Goal: Task Accomplishment & Management: Complete application form

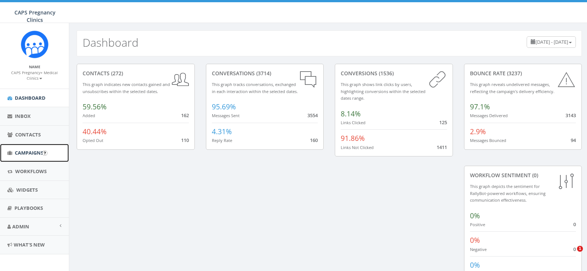
click at [32, 157] on link "Campaigns" at bounding box center [34, 153] width 69 height 18
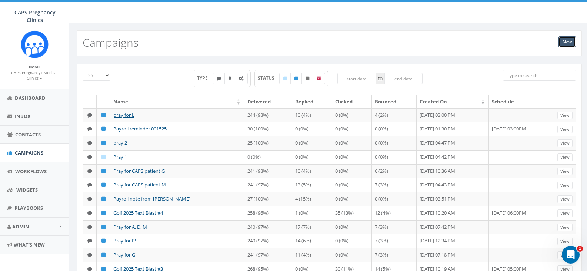
click at [563, 43] on link "New" at bounding box center [566, 41] width 17 height 11
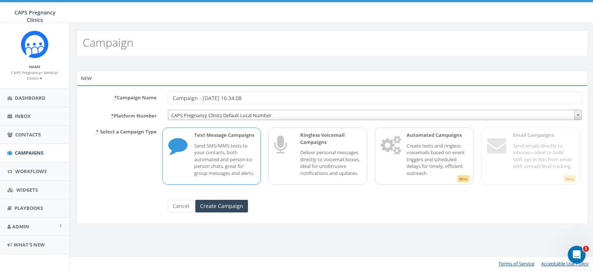
drag, startPoint x: 256, startPoint y: 98, endPoint x: 81, endPoint y: 108, distance: 175.8
click at [83, 107] on form "* Campaign Name Campaign - 09/18/2025, 16:34:08 * Platform Number CAPS Pregnanc…" at bounding box center [332, 151] width 499 height 120
click at [210, 212] on input "Create Campaign" at bounding box center [221, 206] width 53 height 13
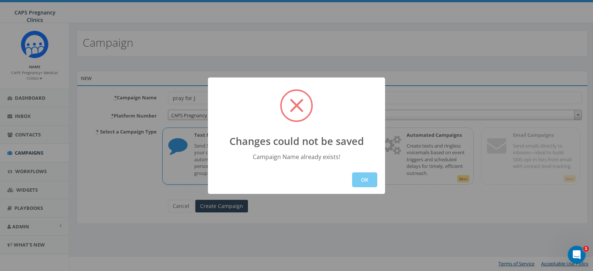
click at [368, 180] on button "OK" at bounding box center [364, 179] width 25 height 15
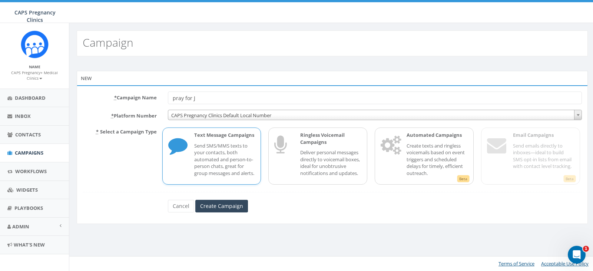
click at [201, 99] on input "pray for J" at bounding box center [375, 97] width 414 height 13
type input "pray for j"
click at [234, 212] on input "Create Campaign" at bounding box center [221, 206] width 53 height 13
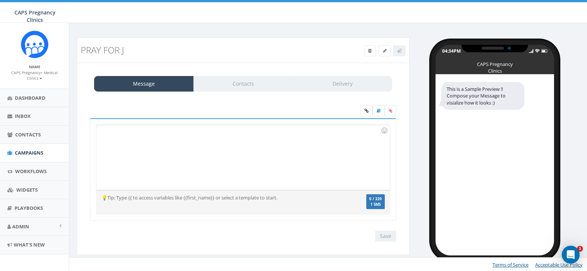
click at [211, 143] on div at bounding box center [242, 157] width 293 height 65
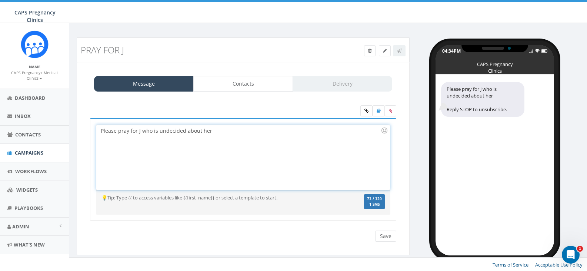
click at [223, 128] on div "Please pray for J who is undecided about her" at bounding box center [242, 157] width 293 height 65
click at [241, 83] on link "Contacts" at bounding box center [243, 84] width 100 height 16
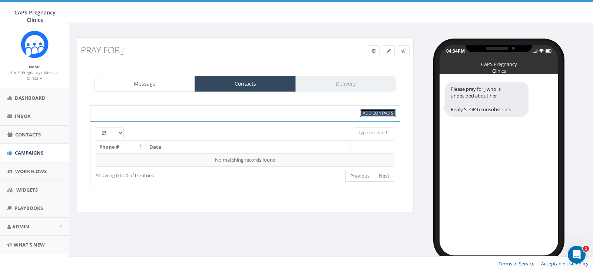
click at [384, 113] on span "Add Contacts" at bounding box center [378, 113] width 30 height 6
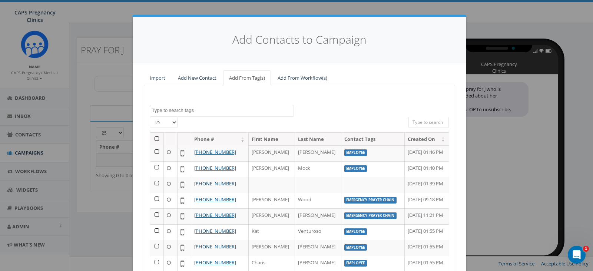
click at [176, 111] on textarea "Search" at bounding box center [222, 110] width 141 height 7
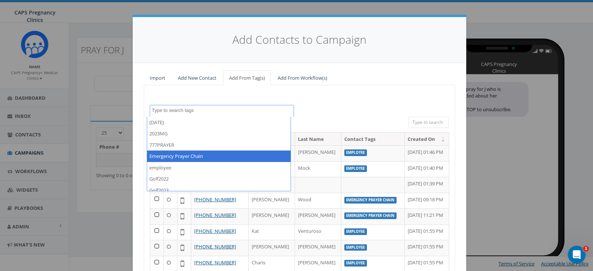
select select "Emergency Prayer Chain"
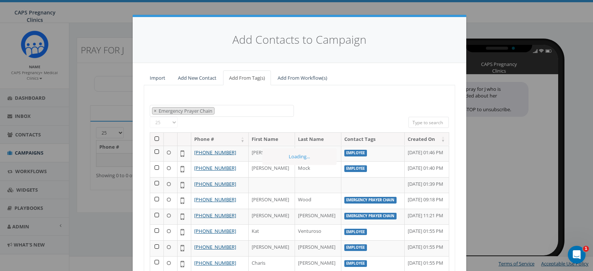
scroll to position [20, 0]
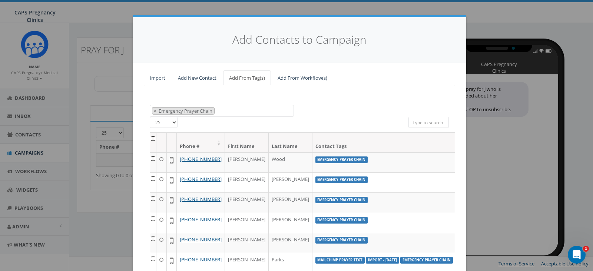
click at [151, 138] on th at bounding box center [153, 143] width 6 height 20
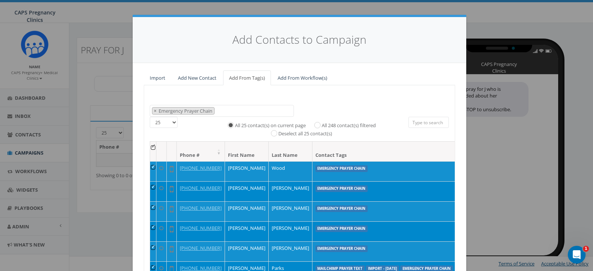
click at [358, 124] on label "All 248 contact(s) filtered" at bounding box center [348, 125] width 54 height 7
click at [321, 124] on input "All 248 contact(s) filtered" at bounding box center [319, 124] width 5 height 5
radio input "true"
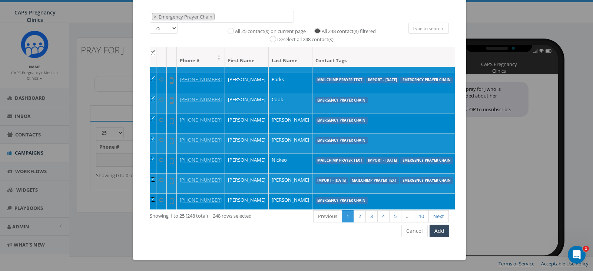
scroll to position [259, 0]
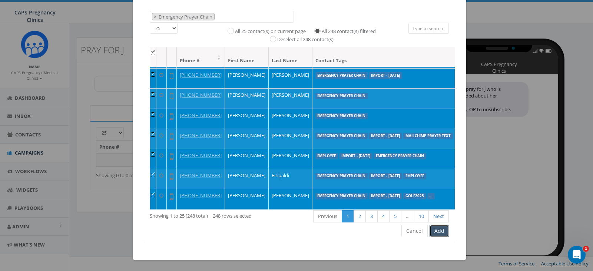
click at [437, 232] on button "Add" at bounding box center [439, 230] width 20 height 13
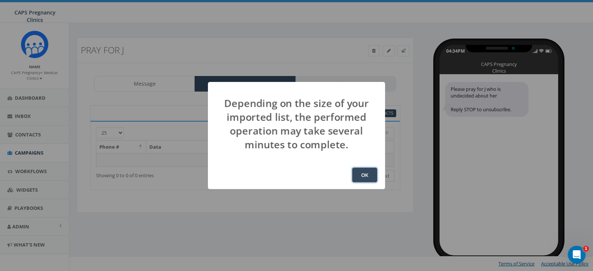
click at [371, 179] on button "OK" at bounding box center [364, 174] width 25 height 15
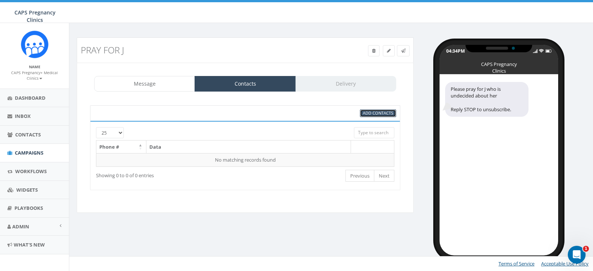
click at [389, 115] on span "Add Contacts" at bounding box center [378, 113] width 30 height 6
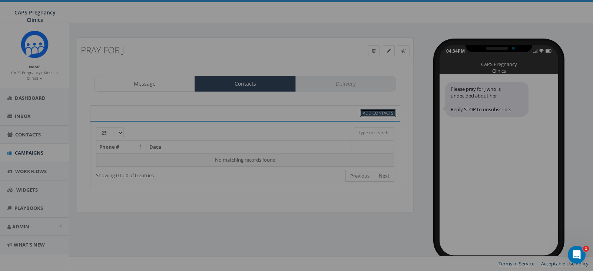
select select
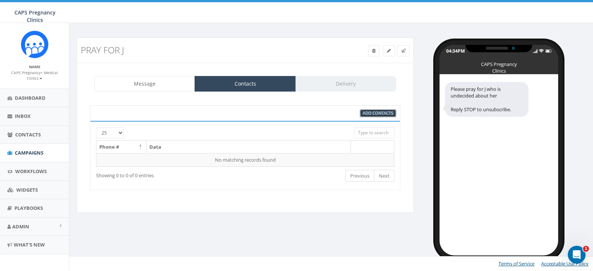
click at [364, 113] on span "Add Contacts" at bounding box center [378, 113] width 30 height 6
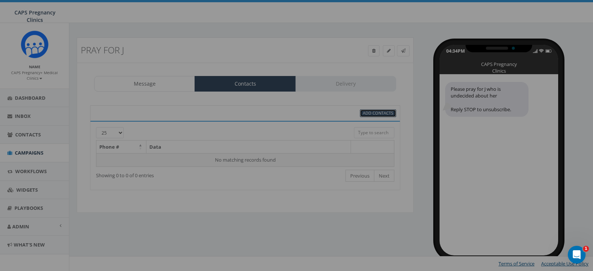
select select
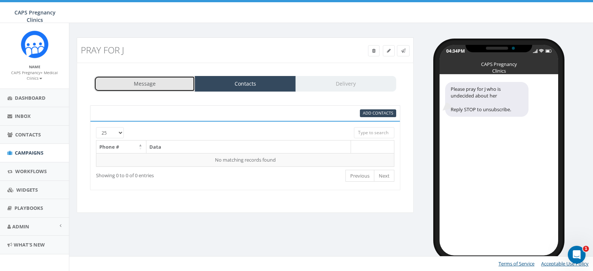
click at [136, 80] on link "Message" at bounding box center [144, 84] width 101 height 16
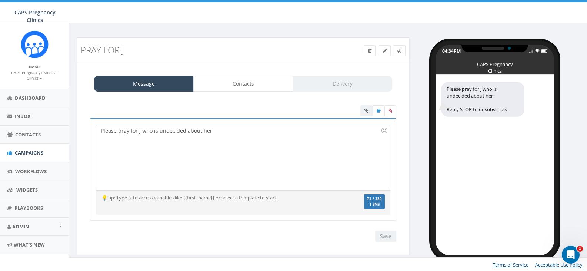
click at [220, 130] on div "Please pray for J who is undecided about her" at bounding box center [242, 157] width 293 height 65
click at [249, 80] on link "Contacts" at bounding box center [243, 84] width 100 height 16
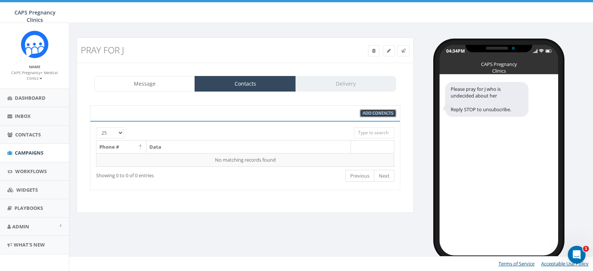
click at [386, 111] on span "Add Contacts" at bounding box center [378, 113] width 30 height 6
select select
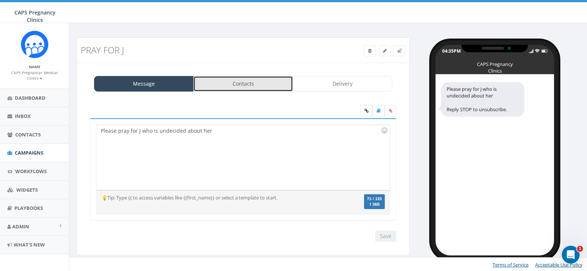
click at [268, 81] on link "Contacts" at bounding box center [243, 84] width 100 height 16
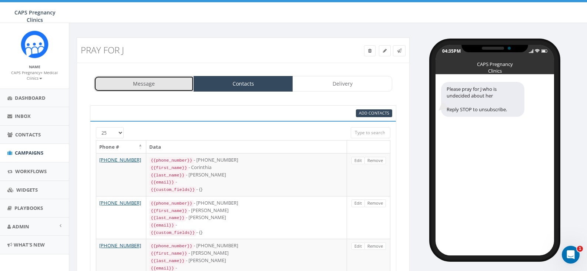
click at [125, 84] on link "Message" at bounding box center [144, 84] width 100 height 16
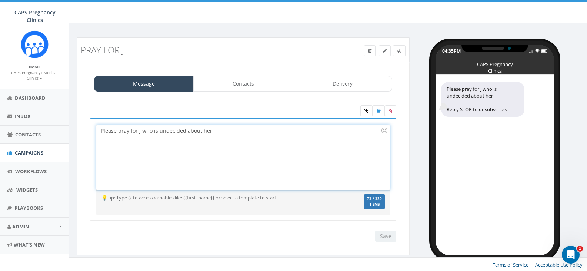
click at [232, 133] on div "Please pray for J who is undecided about her" at bounding box center [242, 157] width 293 height 65
drag, startPoint x: 100, startPoint y: 130, endPoint x: 270, endPoint y: 126, distance: 170.0
click at [270, 126] on div "Please pray for J who is undecided about her pregnancy" at bounding box center [242, 157] width 293 height 65
click at [242, 129] on div "Please pray for J who is undecided about her pregnancy" at bounding box center [242, 157] width 293 height 65
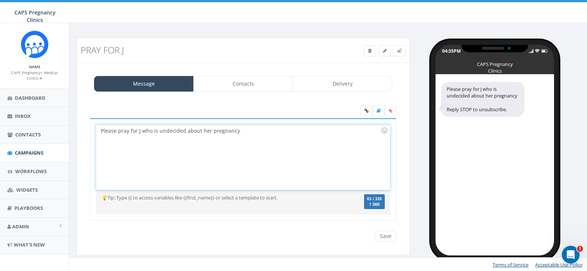
click at [101, 131] on div "Please pray for J who is undecided about her pregnancy" at bounding box center [242, 157] width 293 height 65
drag, startPoint x: 101, startPoint y: 131, endPoint x: 117, endPoint y: 131, distance: 15.9
click at [117, 131] on div "Please pray for J who is undecided about her pregnancy" at bounding box center [242, 157] width 293 height 65
click at [115, 131] on div "Please pray for J who is undecided about her pregnancy" at bounding box center [242, 157] width 293 height 65
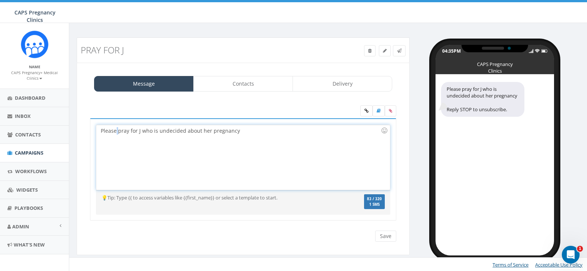
click at [115, 131] on div "Please pray for J who is undecided about her pregnancy" at bounding box center [242, 157] width 293 height 65
click at [119, 131] on div "Please pray for J who is undecided about her pregnancy" at bounding box center [242, 157] width 293 height 65
click at [130, 130] on div "Please pray for J who is undecided about her pregnancy" at bounding box center [242, 157] width 293 height 65
drag, startPoint x: 101, startPoint y: 130, endPoint x: 252, endPoint y: 131, distance: 151.1
click at [252, 131] on div "Please pray for J who is undecided about her pregnancy" at bounding box center [242, 157] width 293 height 65
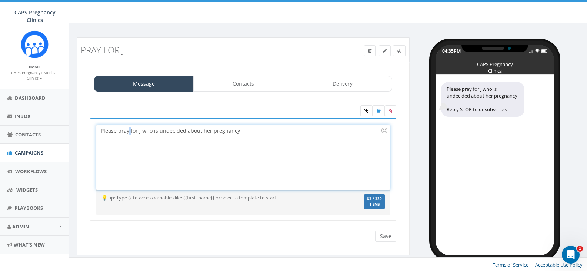
click at [252, 131] on div "Please pray for J who is undecided about her pregnancy" at bounding box center [242, 157] width 293 height 65
click at [267, 128] on div "Please pray for J who is undecided about her pregnancy. Pray she" at bounding box center [242, 157] width 293 height 65
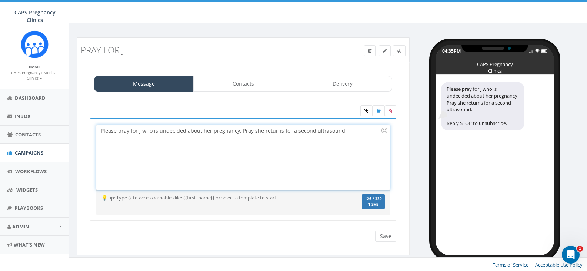
click at [260, 131] on div "Please pray for J who is undecided about her pregnancy. Pray she returns for a …" at bounding box center [242, 157] width 293 height 65
click at [346, 133] on div "Please pray for J who is undecided about her pregnancy. Pray she returns for a …" at bounding box center [242, 157] width 293 height 65
drag, startPoint x: 184, startPoint y: 131, endPoint x: 380, endPoint y: 131, distance: 195.5
click at [380, 131] on div "Please pray for J who is undecided about her pregnancy. Pray she returns for a …" at bounding box center [243, 157] width 294 height 66
click at [340, 141] on div "Please pray for J who is undecided about her pregnancy. Pray she returns for a …" at bounding box center [242, 157] width 293 height 65
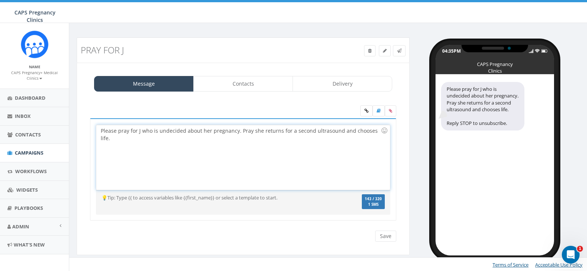
click at [237, 132] on div "Please pray for J who is undecided about her pregnancy. Pray she returns for a …" at bounding box center [242, 157] width 293 height 65
click at [383, 237] on input "Save" at bounding box center [385, 235] width 21 height 11
click at [253, 87] on link "Contacts" at bounding box center [243, 84] width 100 height 16
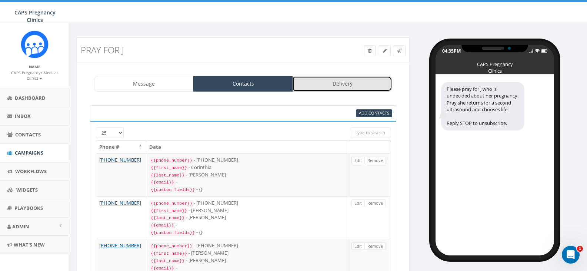
click at [329, 81] on link "Delivery" at bounding box center [343, 84] width 100 height 16
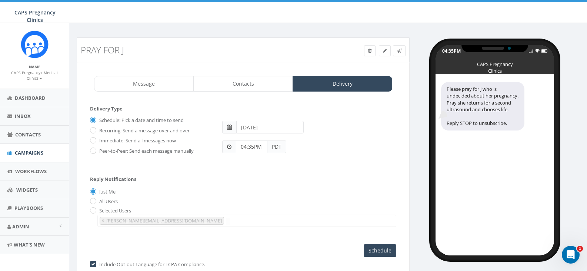
click at [117, 141] on label "Immediate: Send all messages now" at bounding box center [136, 140] width 79 height 7
click at [95, 141] on input "Immediate: Send all messages now" at bounding box center [92, 141] width 5 height 5
radio input "true"
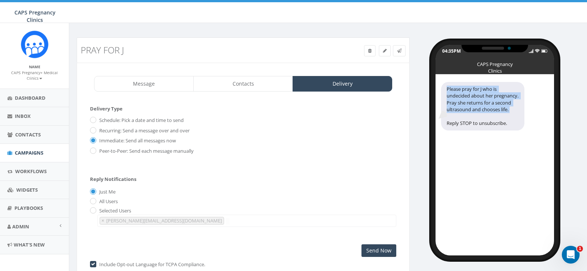
drag, startPoint x: 444, startPoint y: 116, endPoint x: 481, endPoint y: 116, distance: 36.7
click at [481, 116] on div "Please pray for J who is undecided about her pregnancy. Pray she returns for a …" at bounding box center [482, 106] width 83 height 49
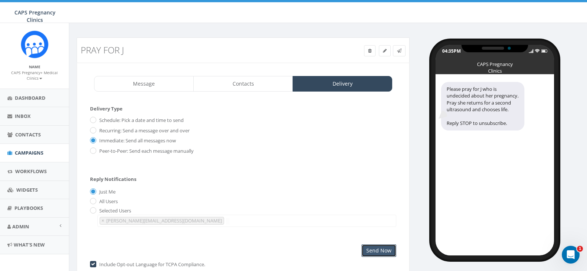
click at [381, 250] on input "Send Now" at bounding box center [378, 250] width 35 height 13
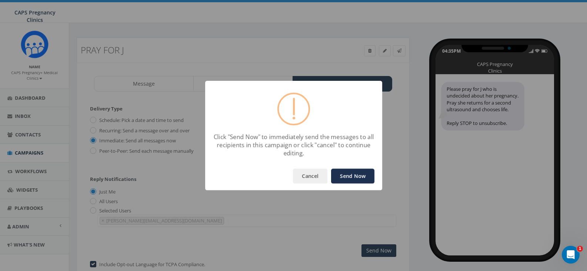
click at [355, 173] on button "Send Now" at bounding box center [352, 176] width 43 height 15
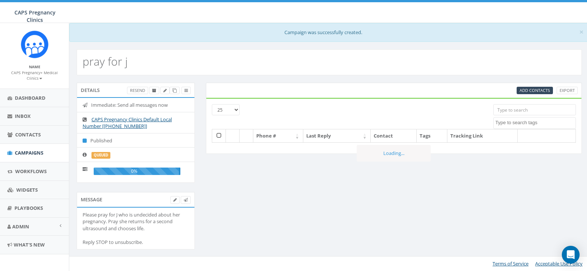
select select
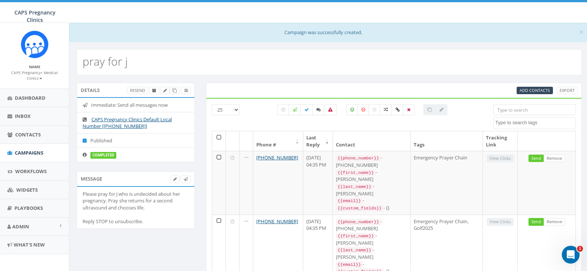
click at [37, 74] on link "CAPS Pregnancy+ Medical Clinics" at bounding box center [34, 75] width 47 height 13
click at [37, 98] on link "Sign Out" at bounding box center [37, 98] width 59 height 9
